Goal: Find specific page/section: Find specific page/section

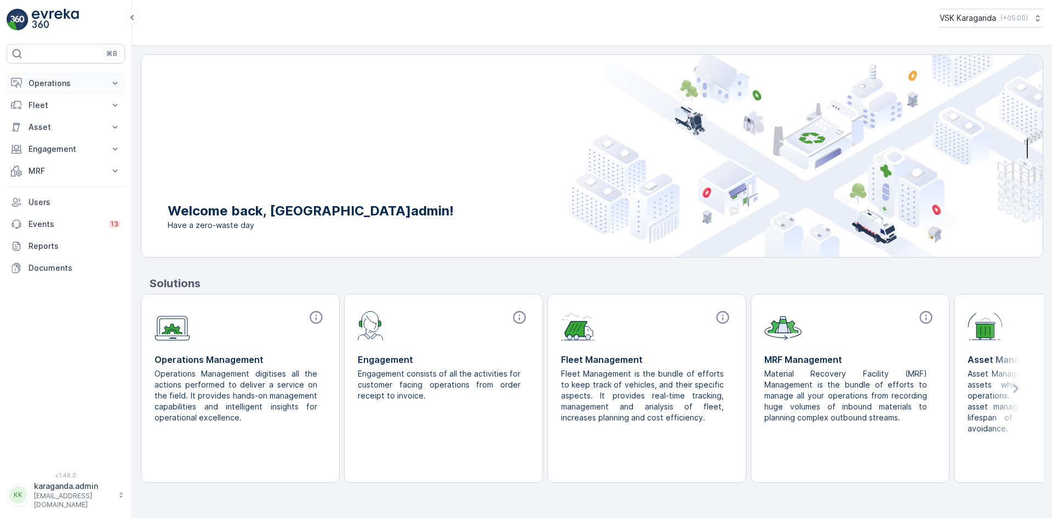
click at [47, 80] on p "Operations" at bounding box center [65, 83] width 75 height 11
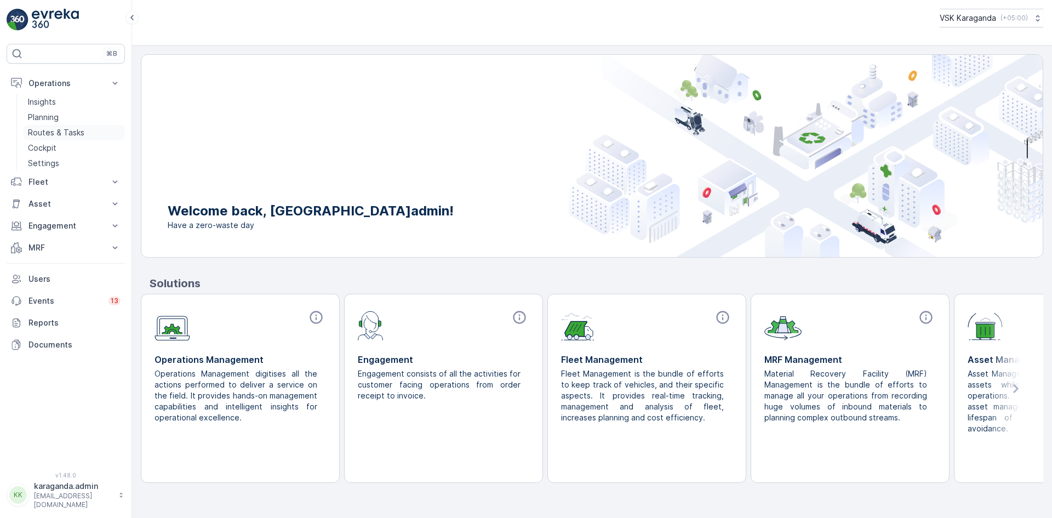
click at [53, 133] on p "Routes & Tasks" at bounding box center [56, 132] width 56 height 11
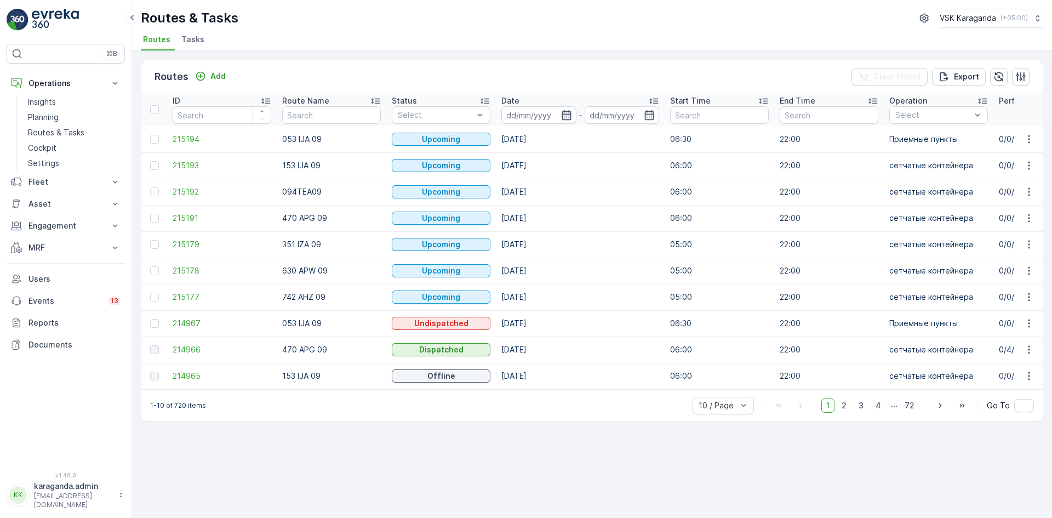
click at [571, 115] on icon "button" at bounding box center [566, 115] width 9 height 10
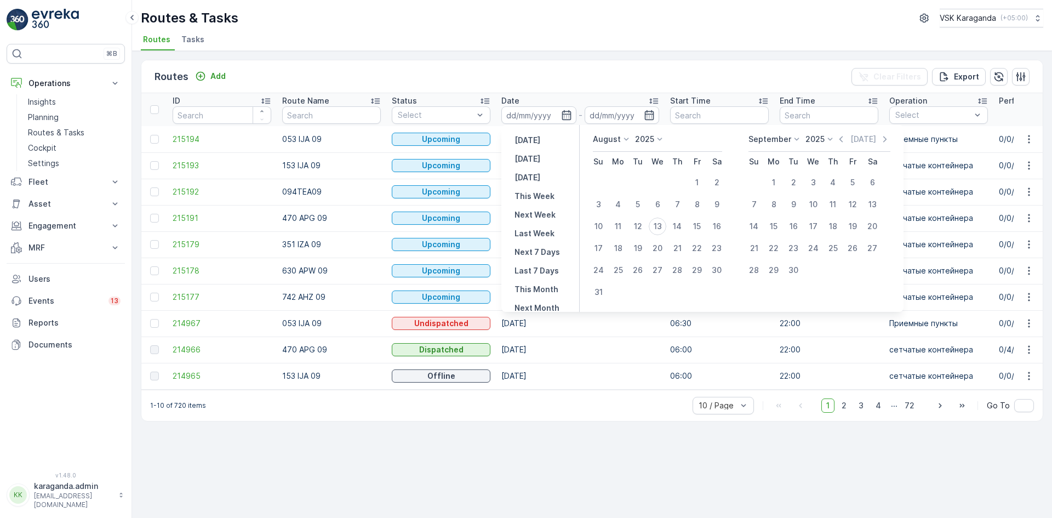
click at [521, 159] on p "[DATE]" at bounding box center [528, 158] width 26 height 11
type input "[DATE]"
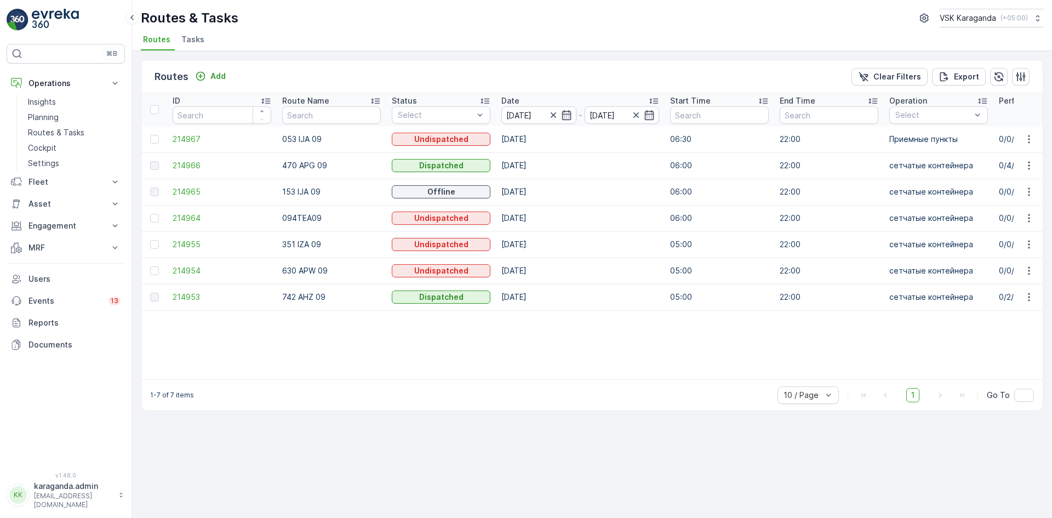
drag, startPoint x: 563, startPoint y: 119, endPoint x: 568, endPoint y: 126, distance: 7.5
click at [566, 125] on th "Date [DATE] - [DATE]" at bounding box center [580, 109] width 169 height 33
click at [568, 119] on icon "button" at bounding box center [566, 115] width 11 height 11
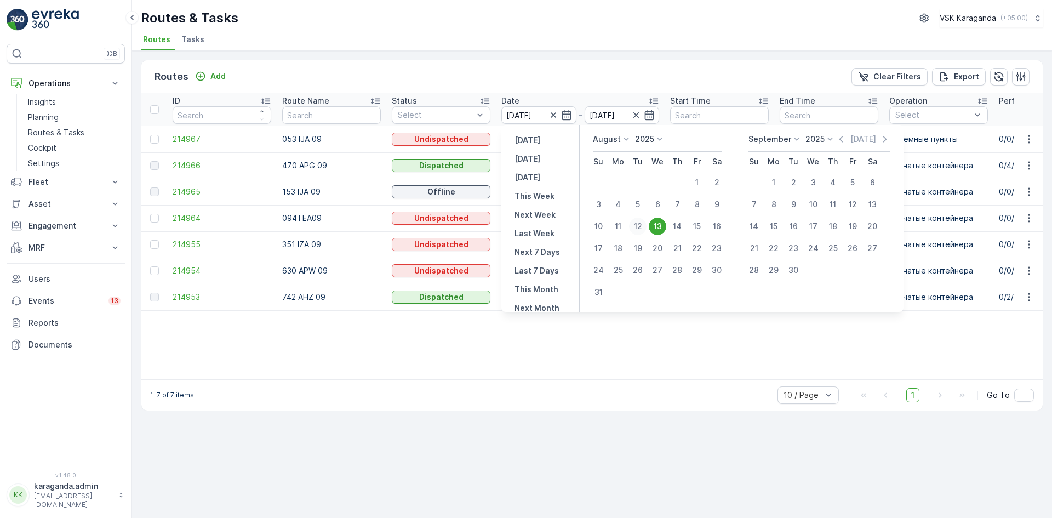
click at [642, 223] on div "12" at bounding box center [638, 227] width 18 height 18
type input "[DATE]"
click at [642, 223] on div "12" at bounding box center [638, 227] width 18 height 18
type input "[DATE]"
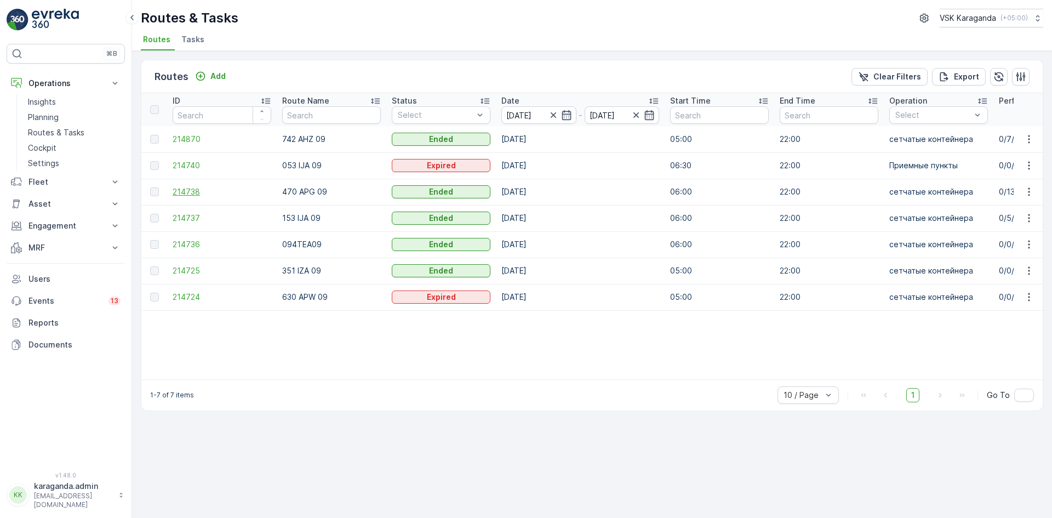
click at [190, 191] on span "214738" at bounding box center [222, 191] width 99 height 11
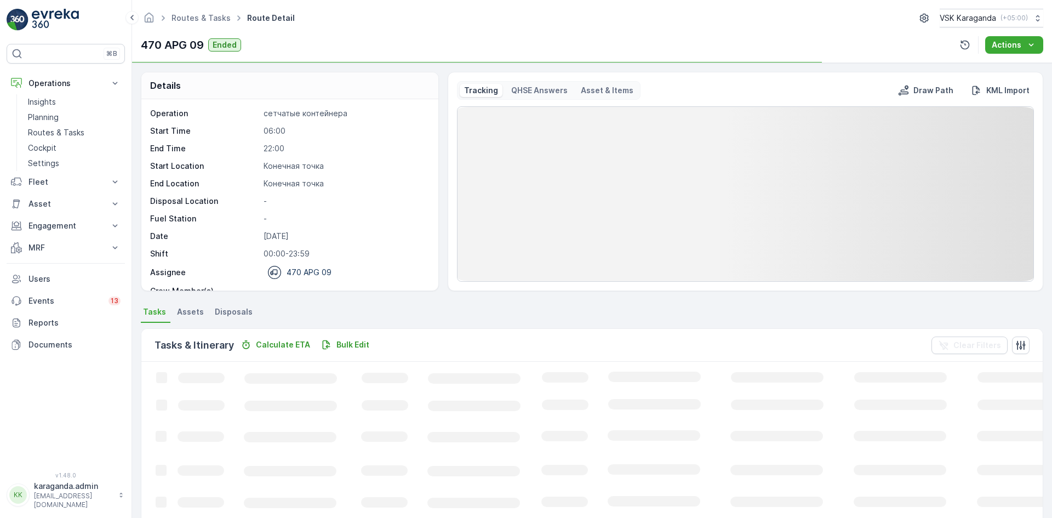
click at [236, 312] on span "Disposals" at bounding box center [234, 311] width 38 height 11
